Goal: Find specific page/section: Find specific page/section

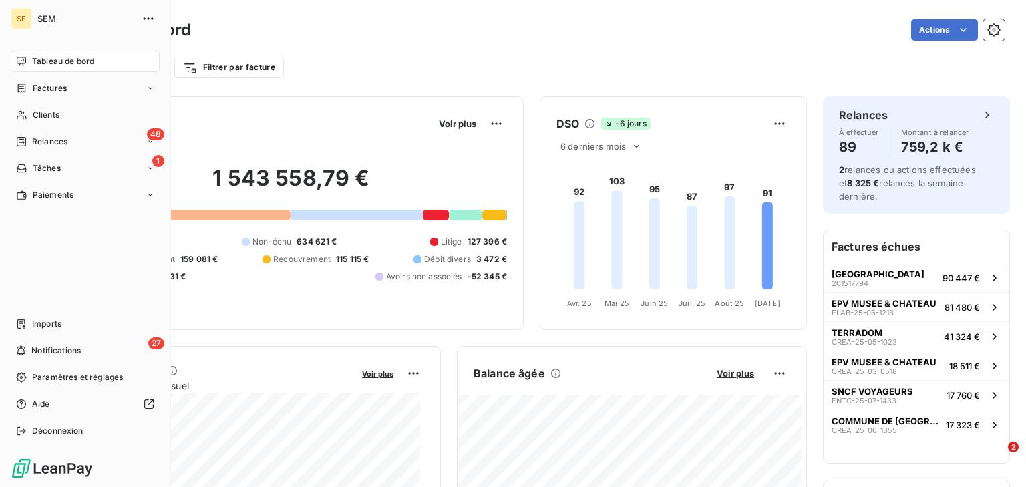
click at [41, 61] on span "Tableau de bord" at bounding box center [63, 61] width 62 height 12
click at [67, 62] on span "Tableau de bord" at bounding box center [63, 61] width 62 height 12
click at [41, 140] on span "Relances" at bounding box center [49, 142] width 35 height 12
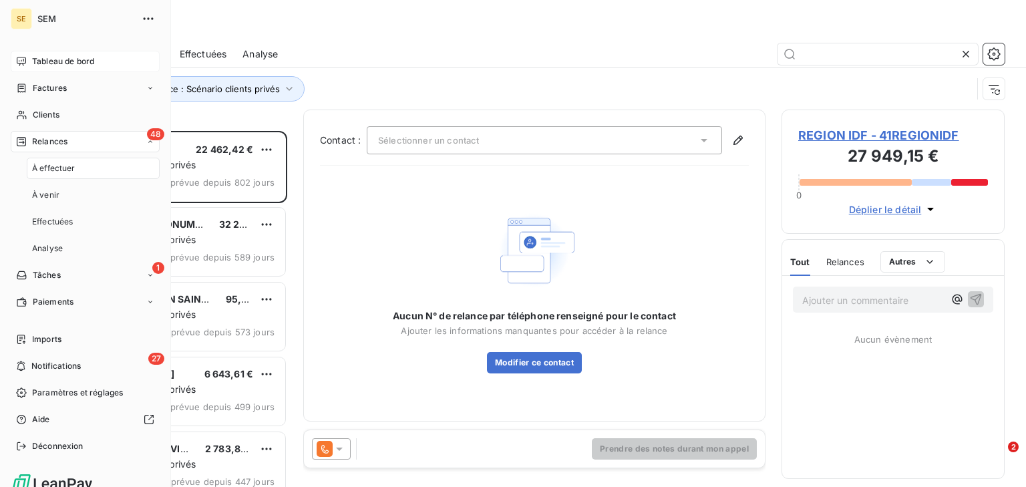
scroll to position [347, 214]
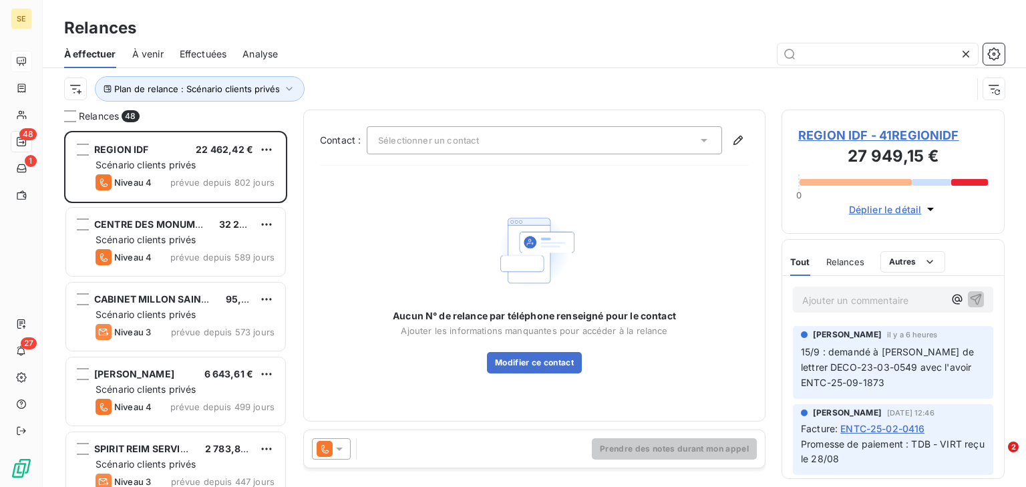
click at [202, 51] on span "Effectuées" at bounding box center [203, 53] width 47 height 13
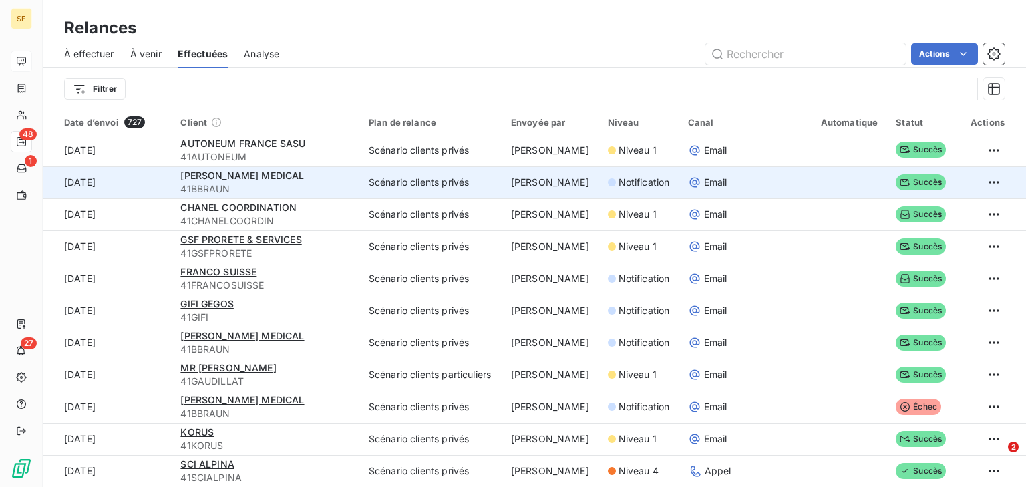
click at [307, 176] on div "[PERSON_NAME] MEDICAL" at bounding box center [266, 175] width 172 height 13
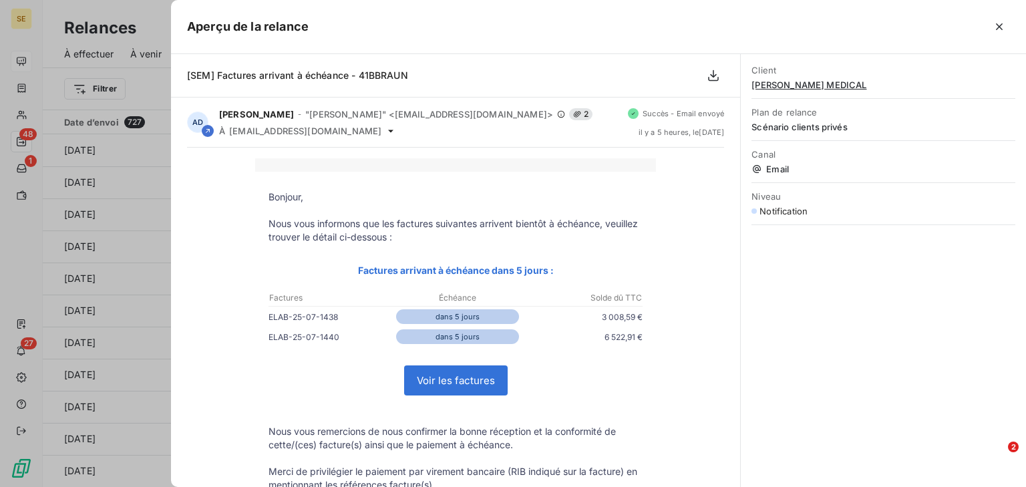
click at [157, 83] on div at bounding box center [513, 243] width 1026 height 487
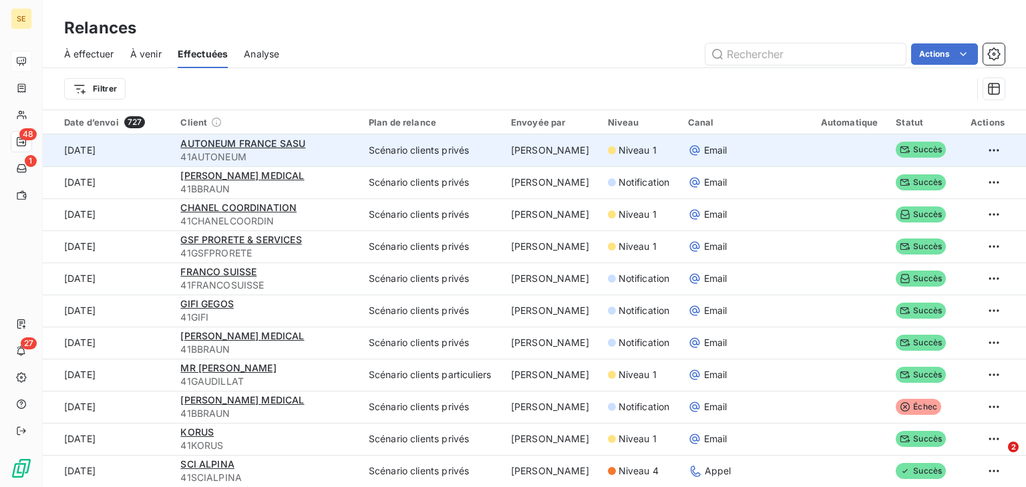
click at [128, 151] on td "[DATE]" at bounding box center [108, 150] width 130 height 32
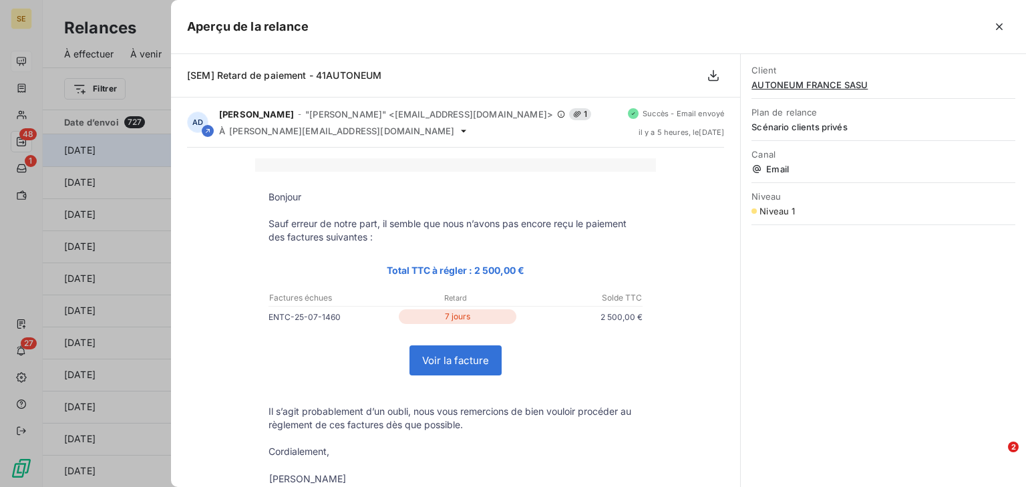
click at [128, 151] on div at bounding box center [513, 243] width 1026 height 487
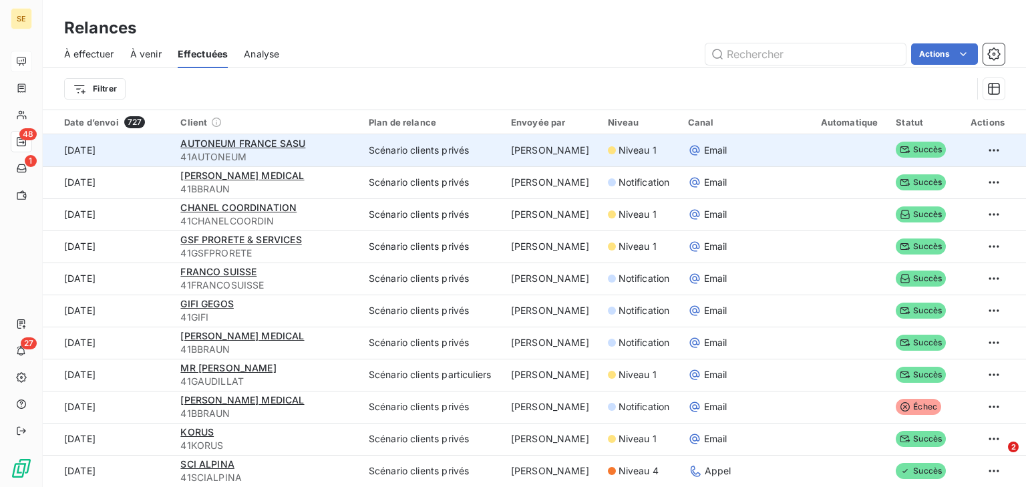
click at [310, 150] on span "41AUTONEUM" at bounding box center [266, 156] width 172 height 13
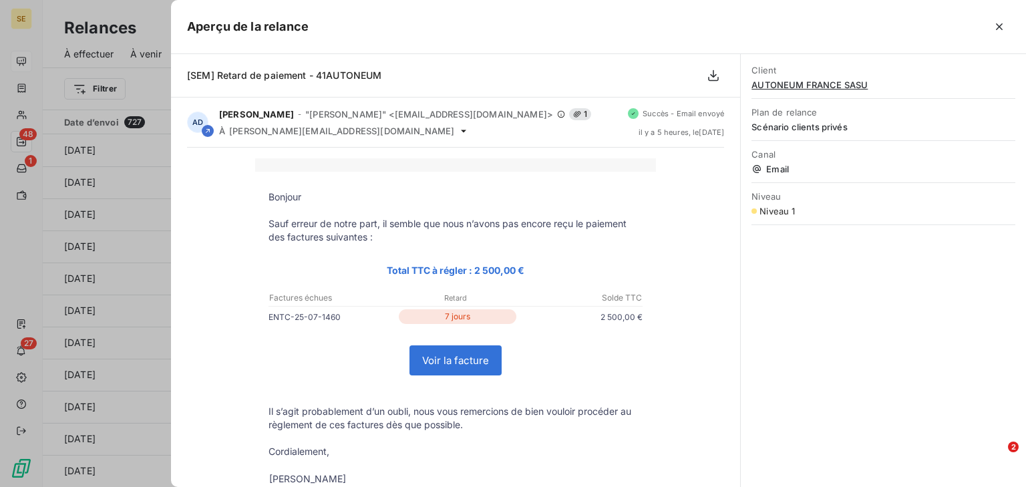
click at [160, 13] on div at bounding box center [513, 243] width 1026 height 487
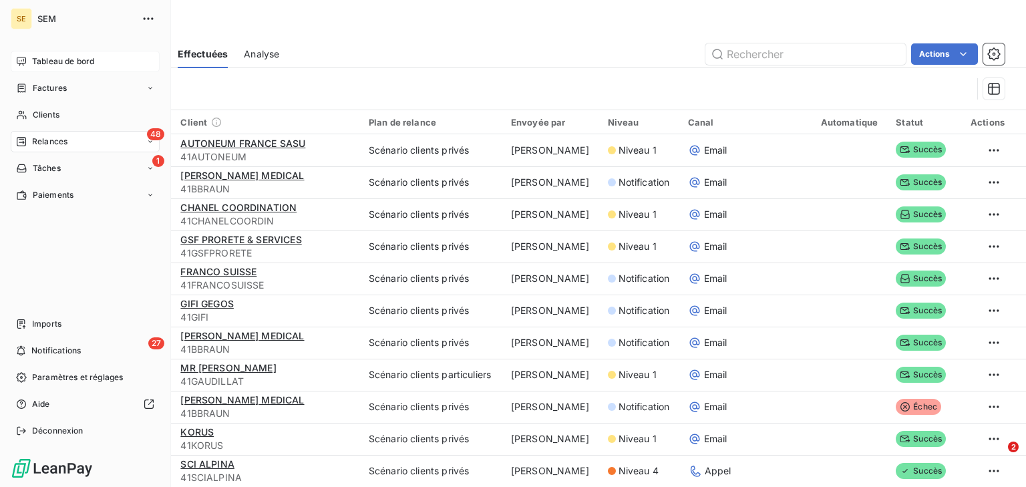
click at [30, 57] on div "Tableau de bord" at bounding box center [85, 61] width 149 height 21
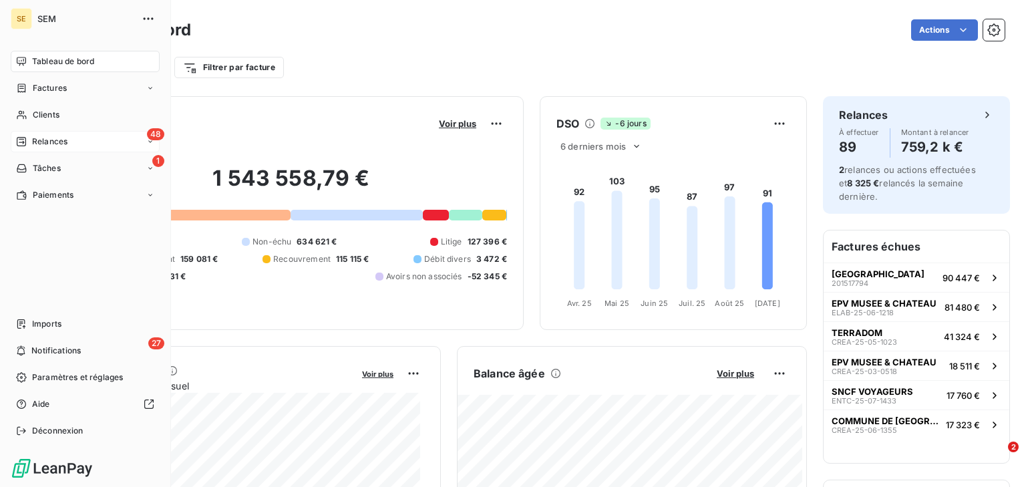
click at [47, 61] on span "Tableau de bord" at bounding box center [63, 61] width 62 height 12
click at [67, 354] on span "Notifications" at bounding box center [55, 351] width 49 height 12
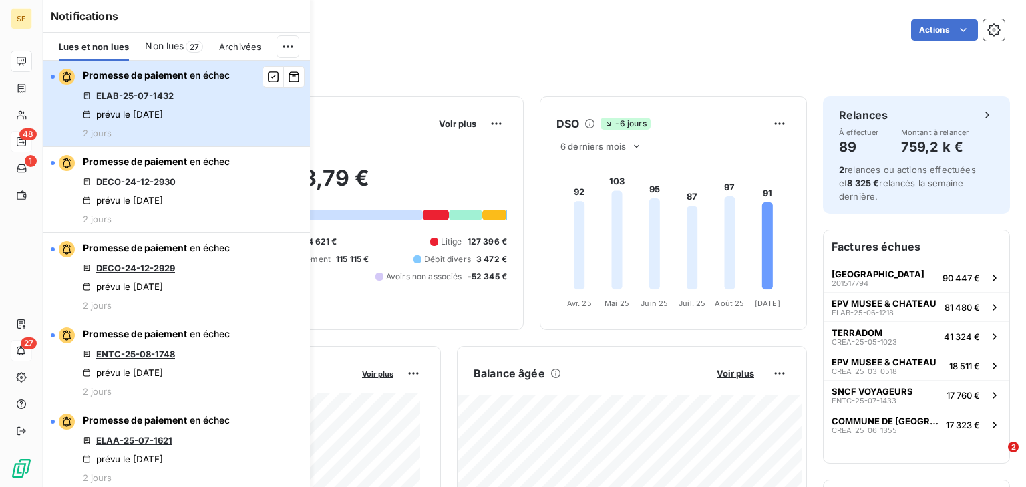
click at [208, 102] on div "Promesse de paiement en échec ELAB-25-07-1432 prévu le [DATE] 2 jours" at bounding box center [156, 103] width 147 height 69
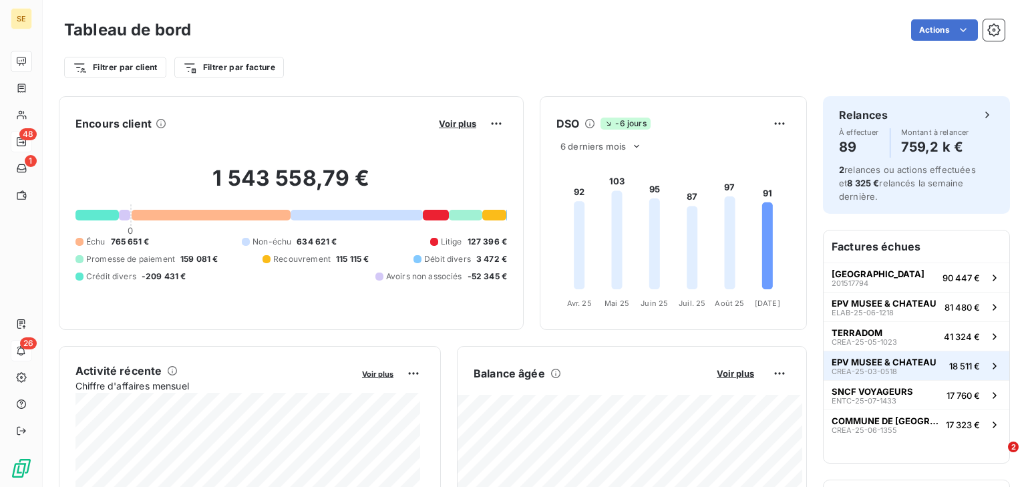
click at [868, 363] on span "EPV MUSEE & CHATEAU" at bounding box center [884, 362] width 105 height 11
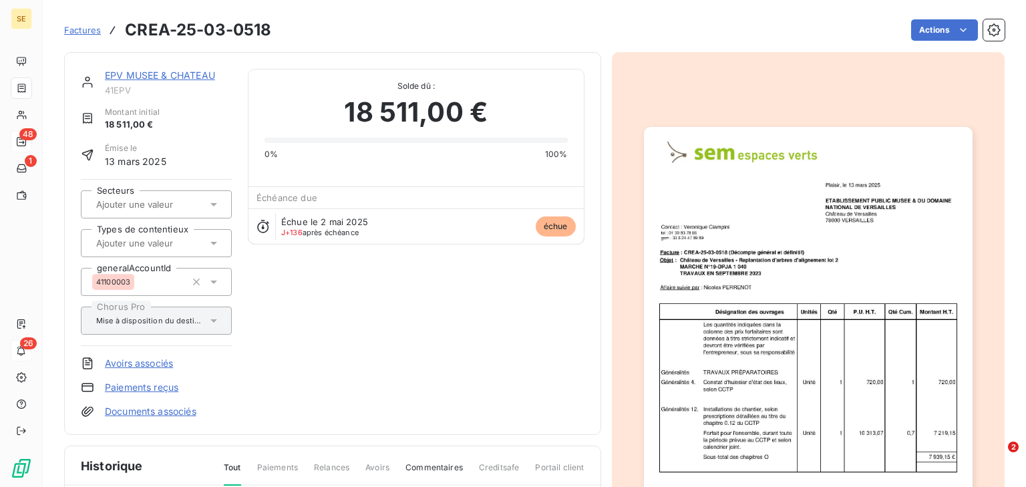
click at [204, 70] on link "EPV MUSEE & CHATEAU" at bounding box center [160, 74] width 110 height 11
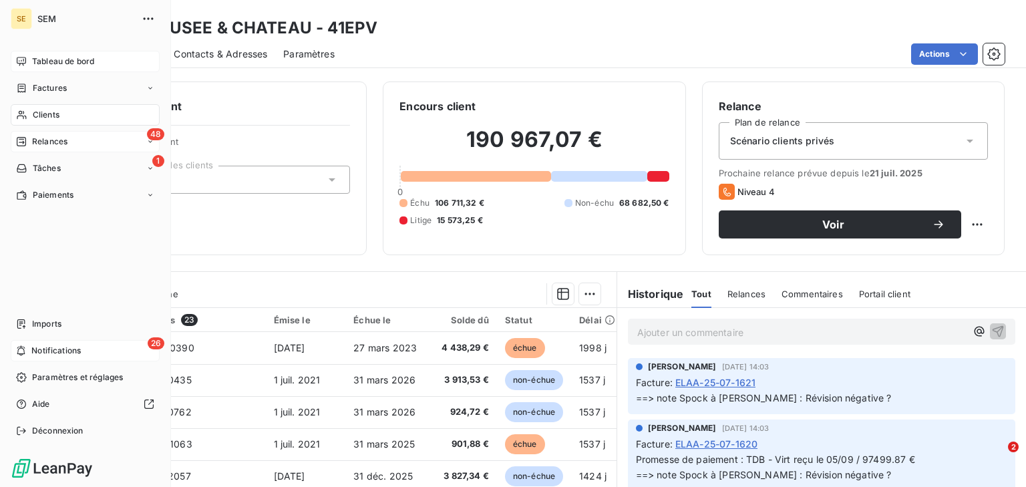
click at [27, 56] on div "Tableau de bord" at bounding box center [85, 61] width 149 height 21
